Goal: Task Accomplishment & Management: Complete application form

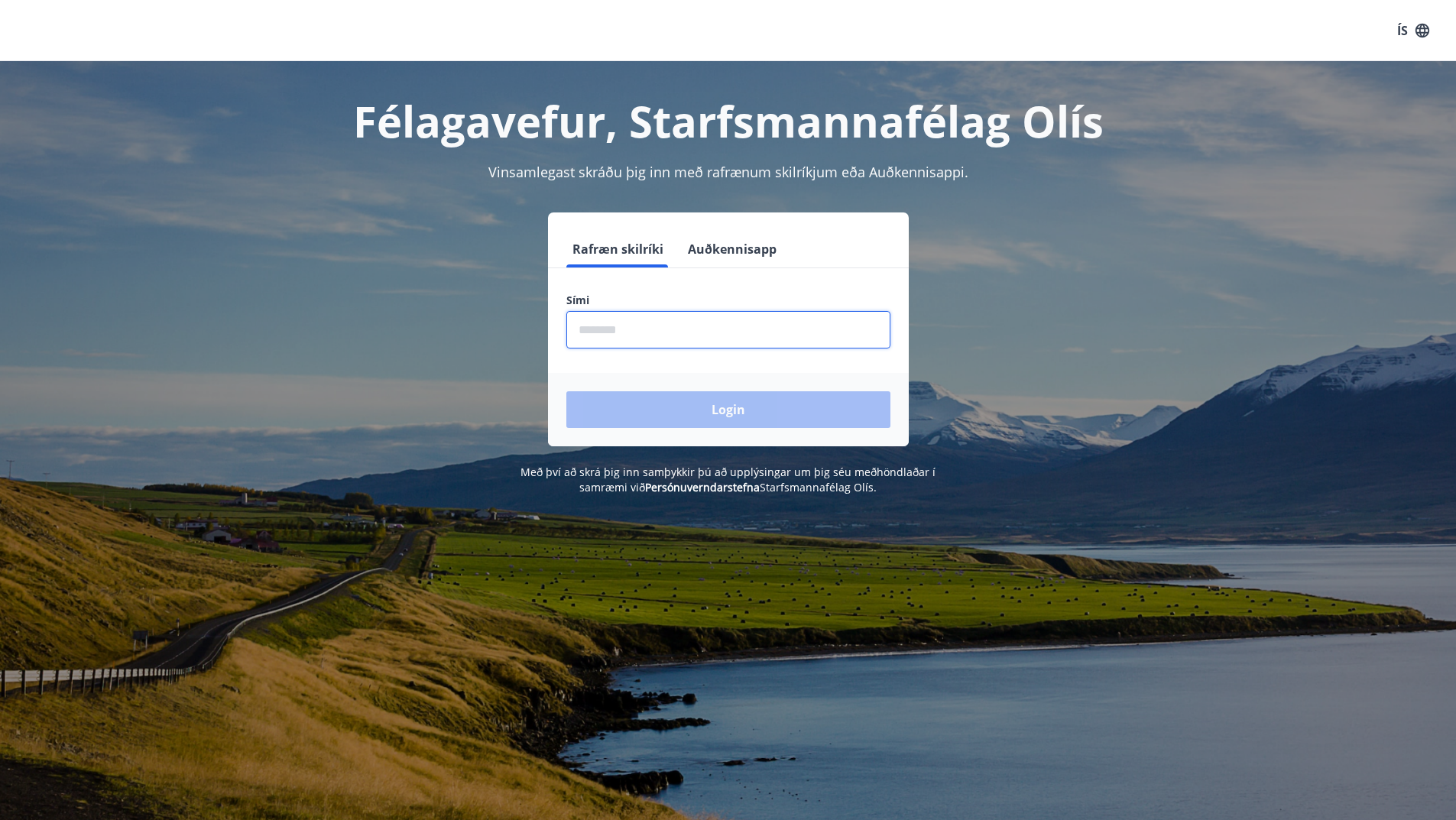
click at [641, 341] on input "phone" at bounding box center [728, 330] width 324 height 38
type input "********"
click at [758, 413] on button "Login" at bounding box center [728, 410] width 324 height 37
